Goal: Task Accomplishment & Management: Complete application form

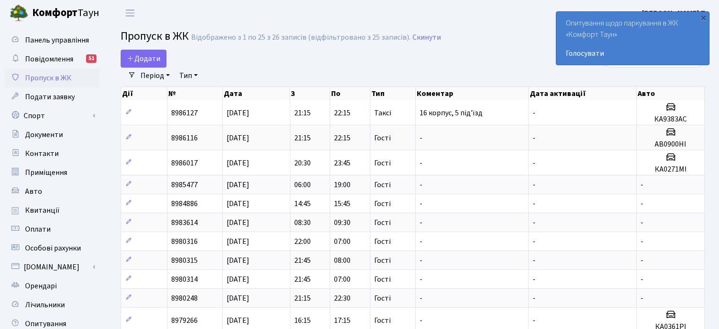
select select "25"
click at [45, 102] on link "Подати заявку" at bounding box center [52, 97] width 95 height 19
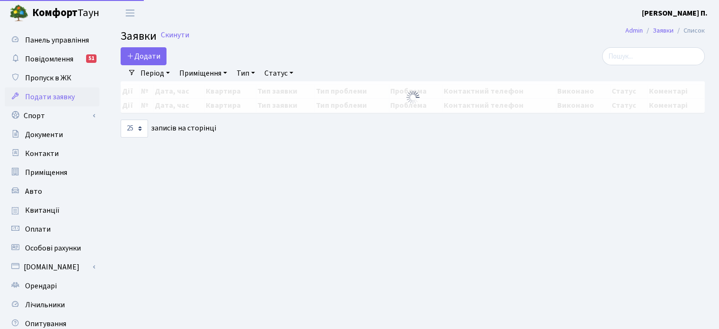
select select "25"
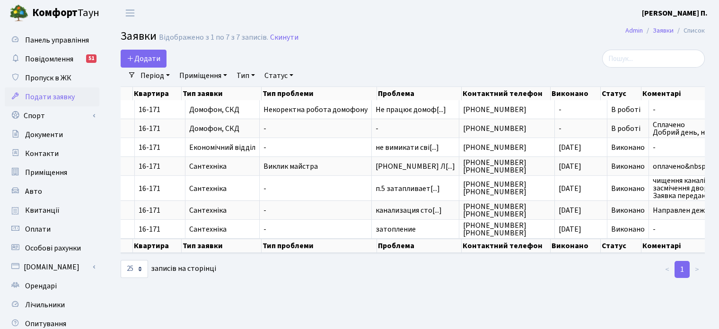
scroll to position [0, 172]
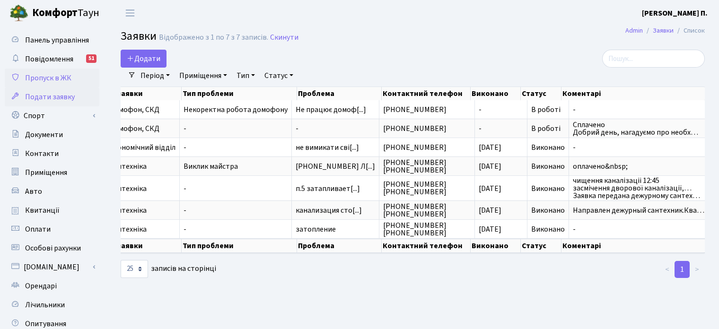
click at [70, 76] on span "Пропуск в ЖК" at bounding box center [48, 78] width 46 height 10
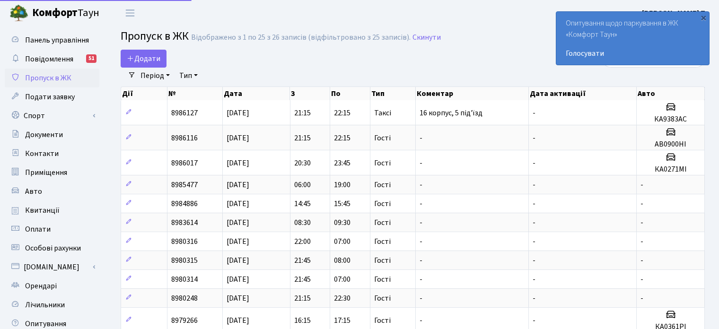
select select "25"
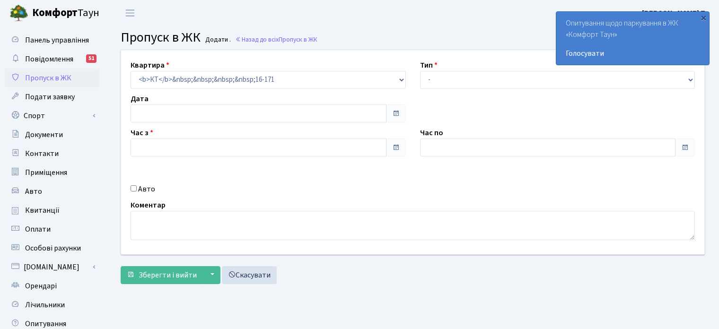
type input "[DATE]"
type input "13:15"
type input "14:15"
